Goal: Task Accomplishment & Management: Manage account settings

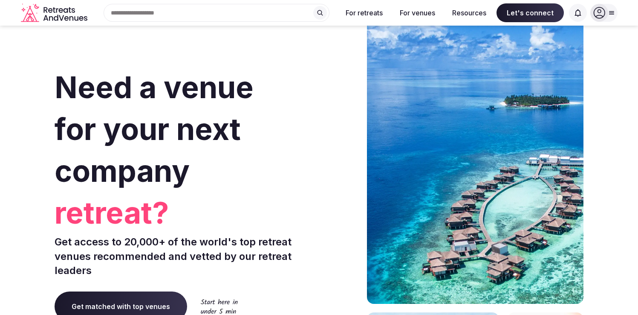
click at [601, 16] on icon at bounding box center [600, 13] width 12 height 12
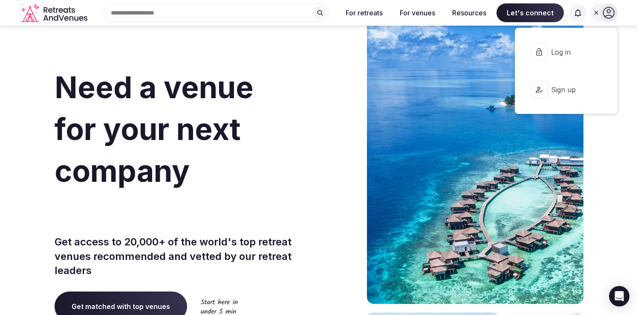
click at [559, 50] on span "Log in" at bounding box center [571, 51] width 41 height 9
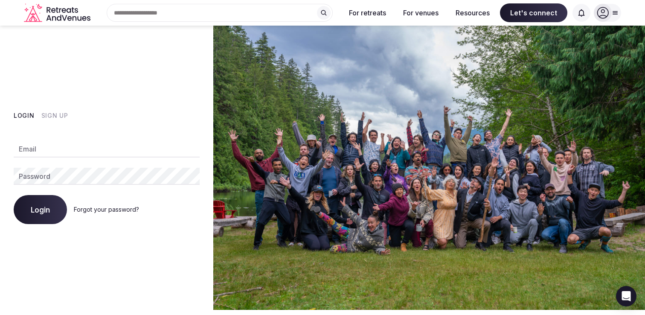
type input "**********"
click at [38, 217] on button "Login" at bounding box center [40, 209] width 53 height 29
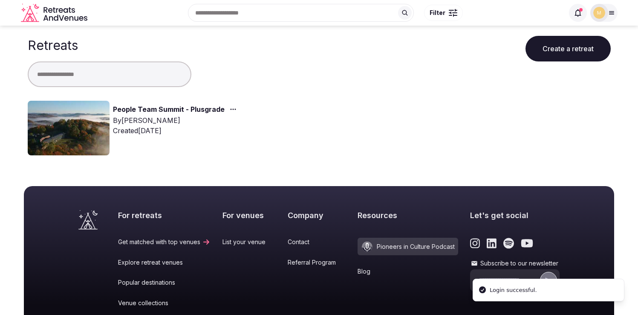
click at [177, 108] on link "People Team Summit - Plusgrade" at bounding box center [169, 109] width 112 height 11
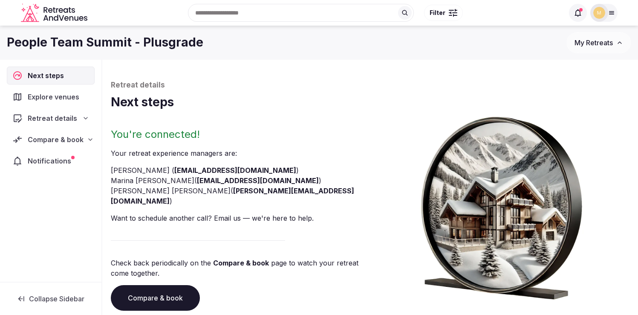
click at [60, 99] on span "Explore venues" at bounding box center [55, 97] width 55 height 10
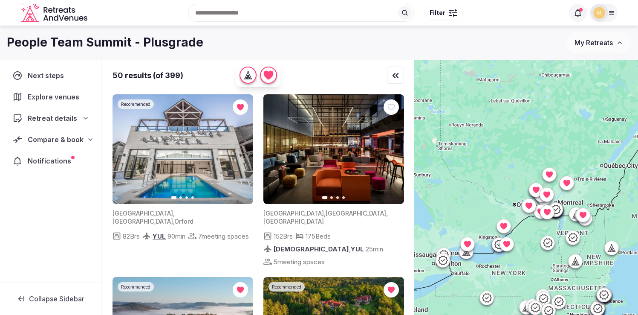
click at [54, 119] on span "Retreat details" at bounding box center [52, 118] width 49 height 10
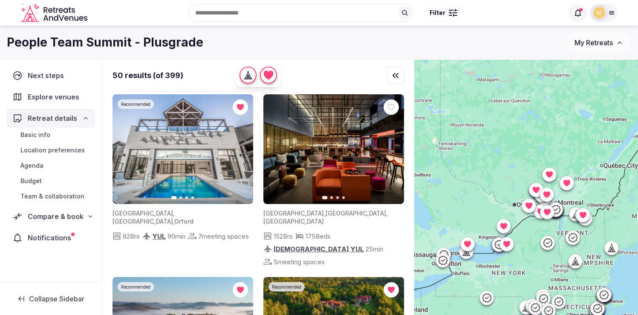
click at [35, 183] on span "Budget" at bounding box center [30, 181] width 21 height 9
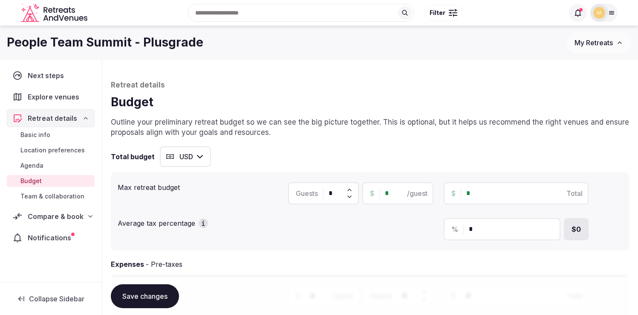
click at [44, 215] on span "Compare & book" at bounding box center [56, 216] width 56 height 10
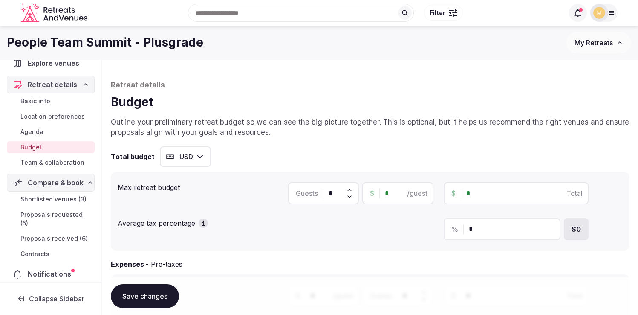
scroll to position [42, 0]
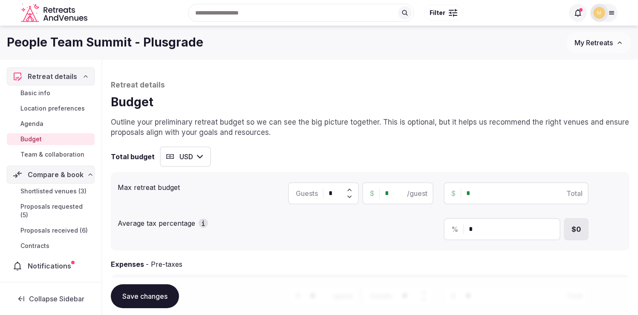
click at [31, 242] on span "Contracts" at bounding box center [34, 245] width 29 height 9
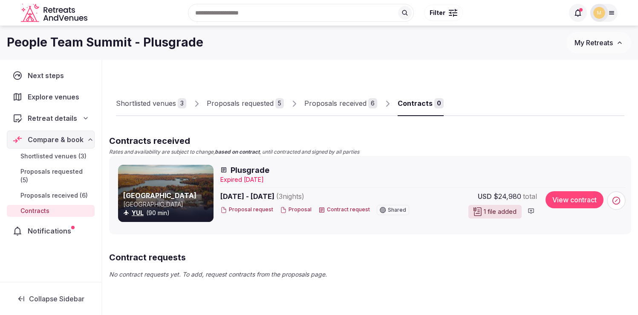
click at [46, 226] on span "Notifications" at bounding box center [51, 231] width 47 height 10
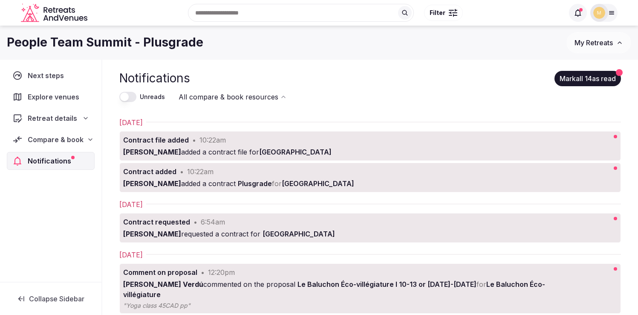
click at [16, 72] on icon at bounding box center [17, 75] width 9 height 9
click at [44, 78] on span "Next steps" at bounding box center [48, 75] width 40 height 10
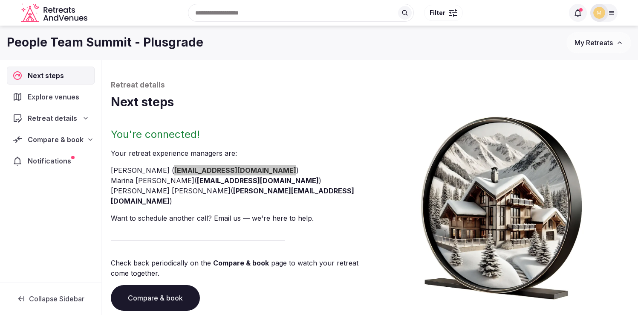
drag, startPoint x: 187, startPoint y: 168, endPoint x: 227, endPoint y: 75, distance: 100.7
click at [0, 0] on body "Recent searches Ontario, Canada Search Popular Destinations Toscana, Italy Rivi…" at bounding box center [319, 172] width 638 height 345
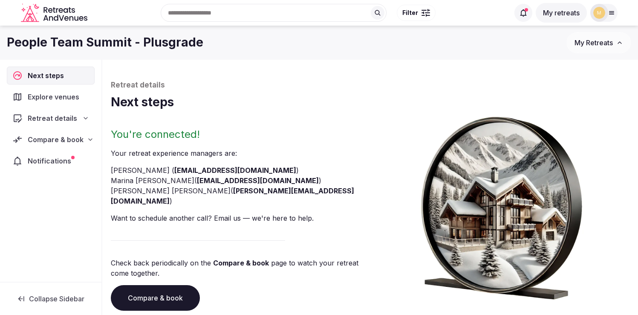
click at [520, 17] on icon at bounding box center [523, 13] width 9 height 9
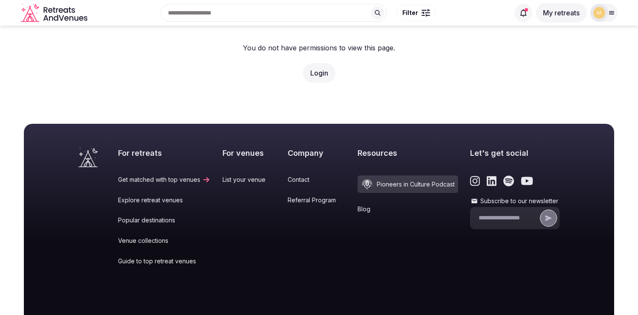
click at [520, 17] on icon at bounding box center [523, 13] width 9 height 9
click at [524, 12] on icon at bounding box center [523, 12] width 6 height 7
click at [556, 15] on button "My retreats" at bounding box center [561, 13] width 51 height 20
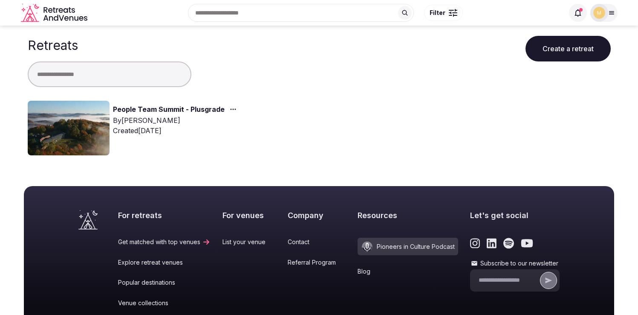
click at [576, 15] on icon at bounding box center [578, 12] width 6 height 7
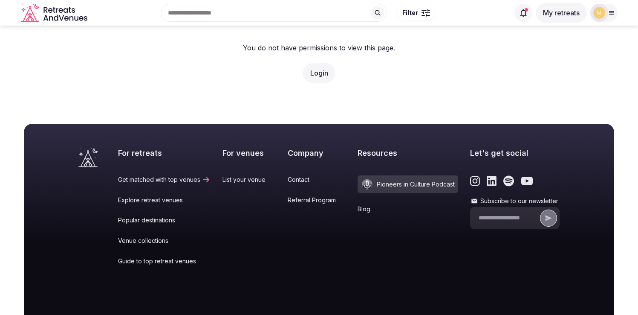
click at [520, 13] on icon at bounding box center [523, 12] width 6 height 7
click at [560, 14] on button "My retreats" at bounding box center [561, 13] width 51 height 20
